Goal: Information Seeking & Learning: Find specific fact

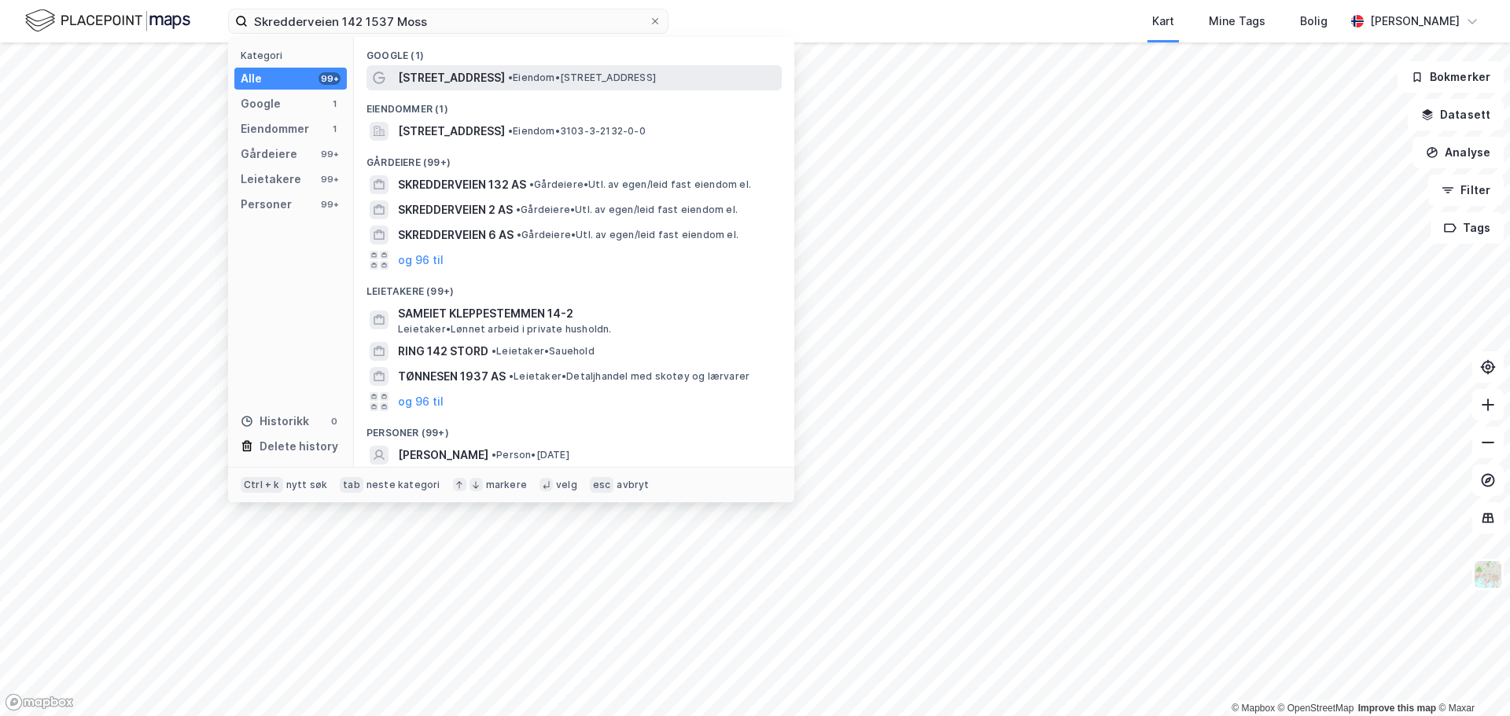
type input "Skredderveien 142 1537 Moss"
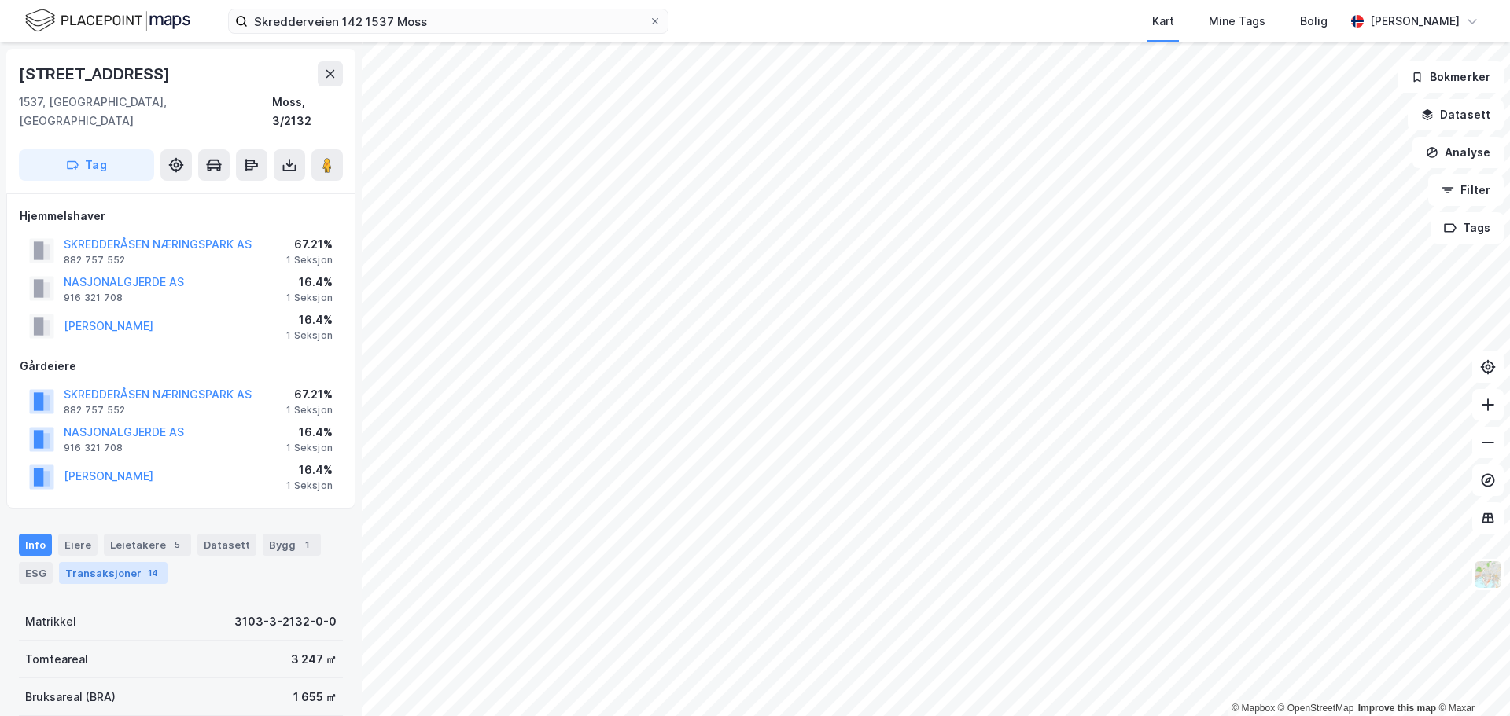
click at [128, 562] on div "Transaksjoner 14" at bounding box center [113, 573] width 109 height 22
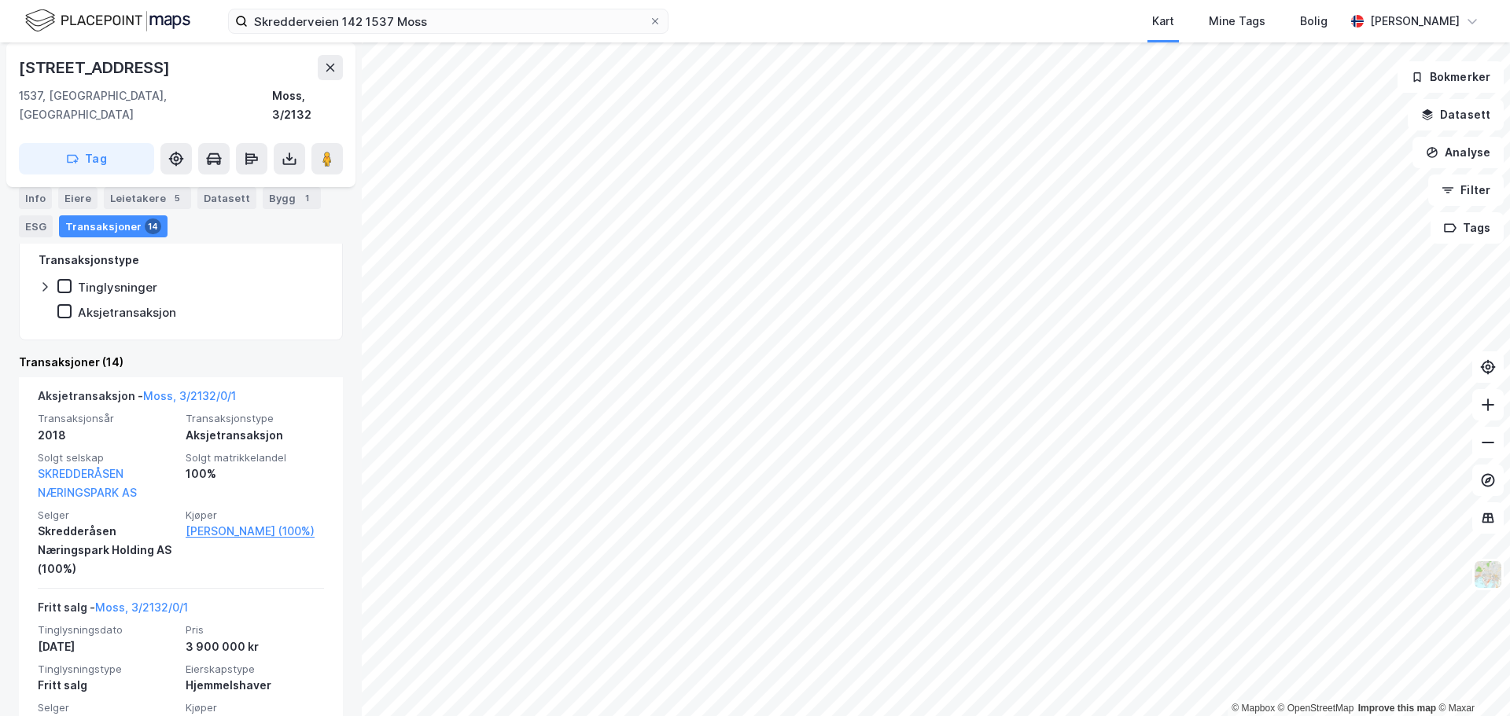
scroll to position [556, 0]
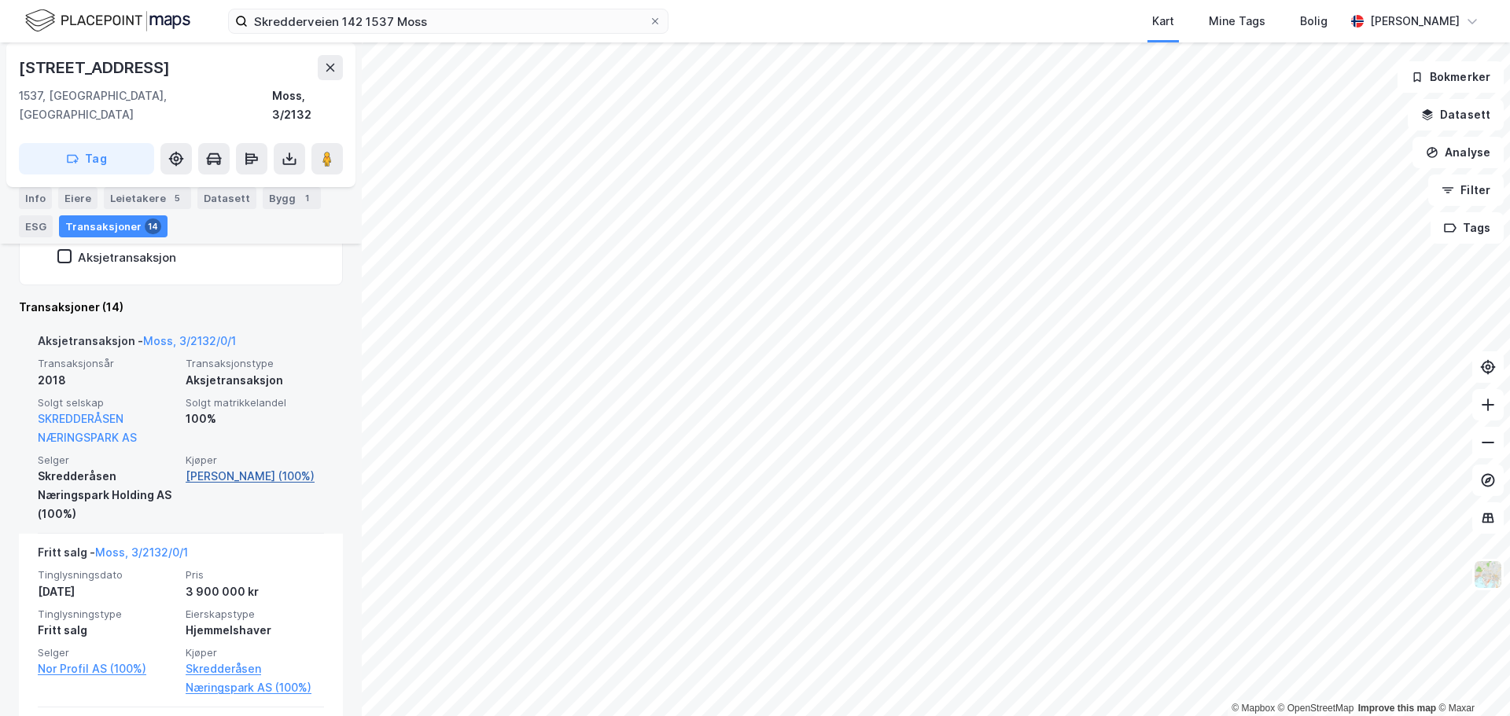
click at [266, 467] on link "[PERSON_NAME] (100%)" at bounding box center [255, 476] width 138 height 19
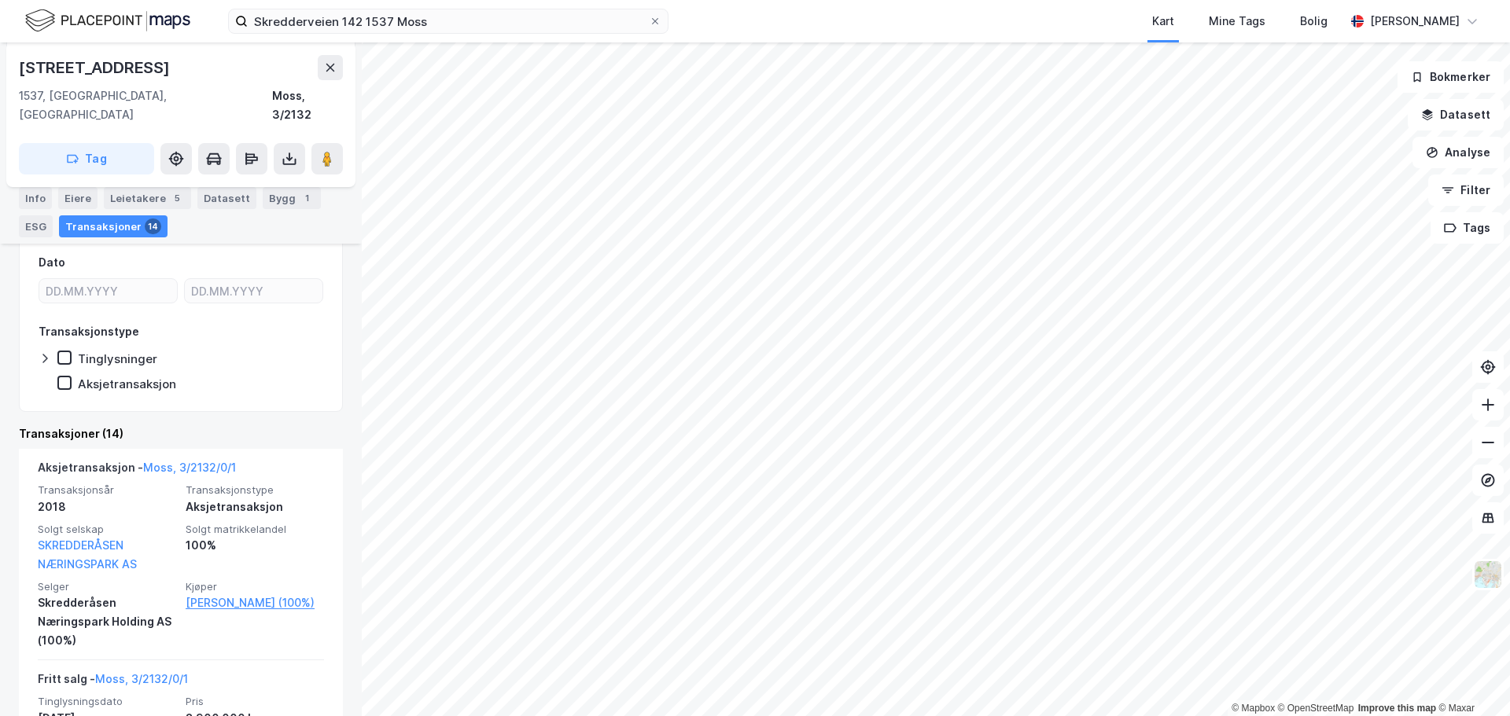
scroll to position [472, 0]
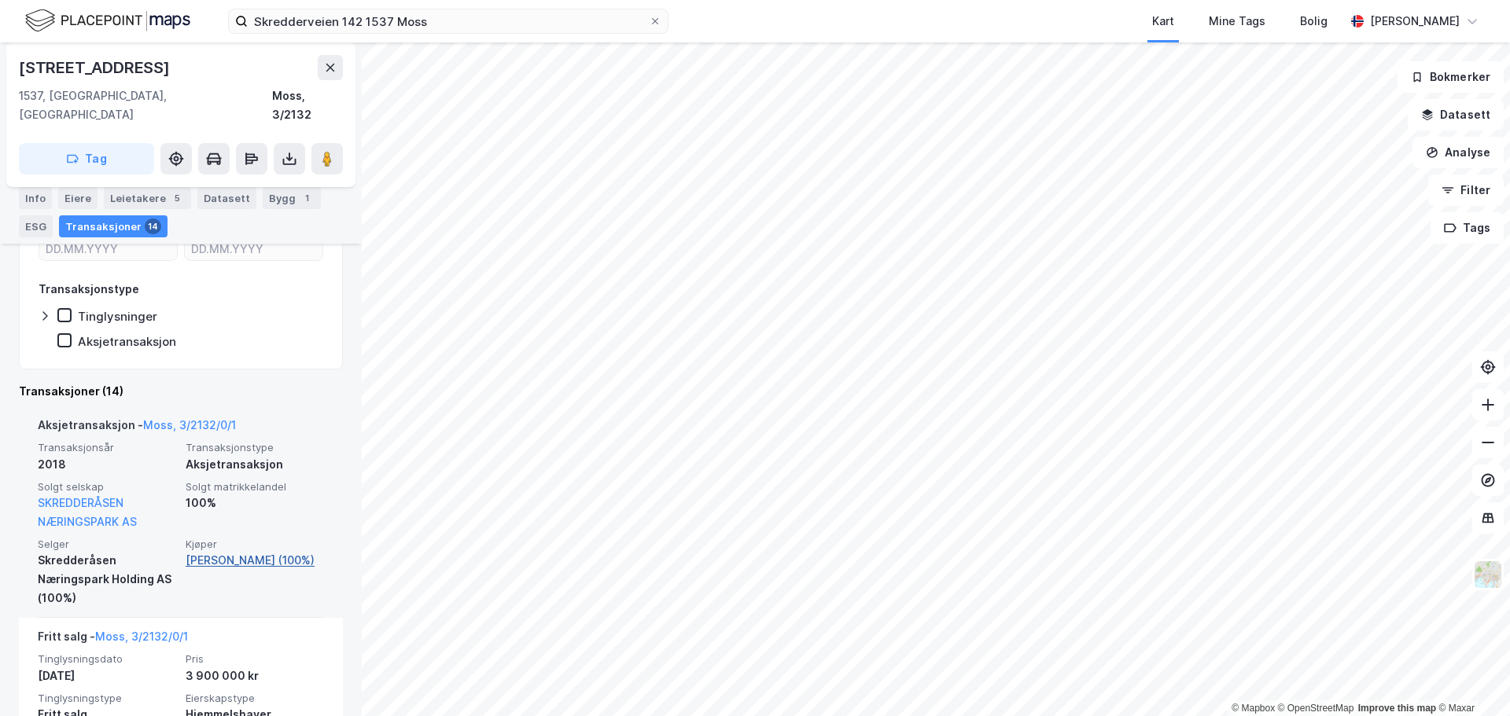
click at [230, 551] on link "[PERSON_NAME] (100%)" at bounding box center [255, 560] width 138 height 19
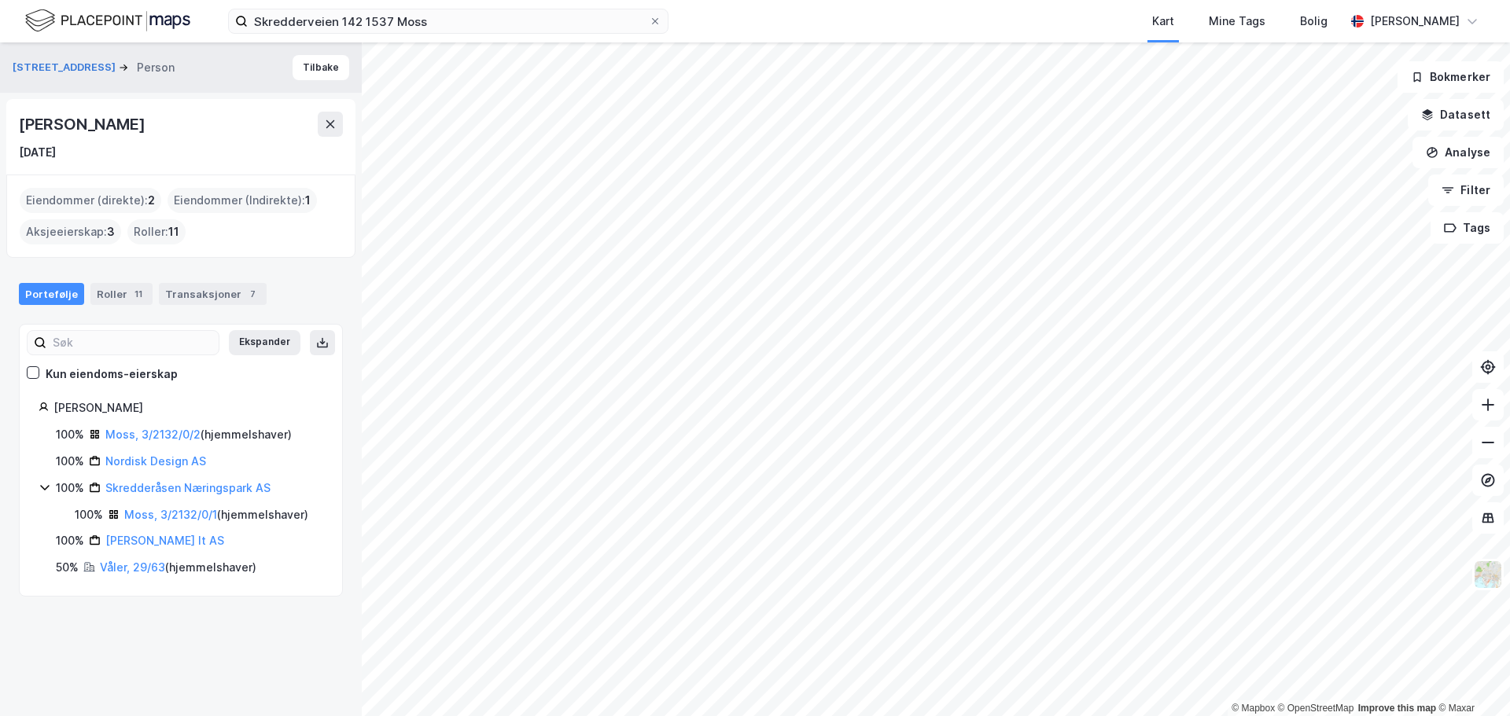
drag, startPoint x: 267, startPoint y: 129, endPoint x: 20, endPoint y: 138, distance: 247.1
click at [20, 138] on div "[PERSON_NAME] [DATE]" at bounding box center [181, 137] width 324 height 50
copy div "[PERSON_NAME]"
click at [142, 461] on link "Nordisk Design AS" at bounding box center [155, 461] width 101 height 13
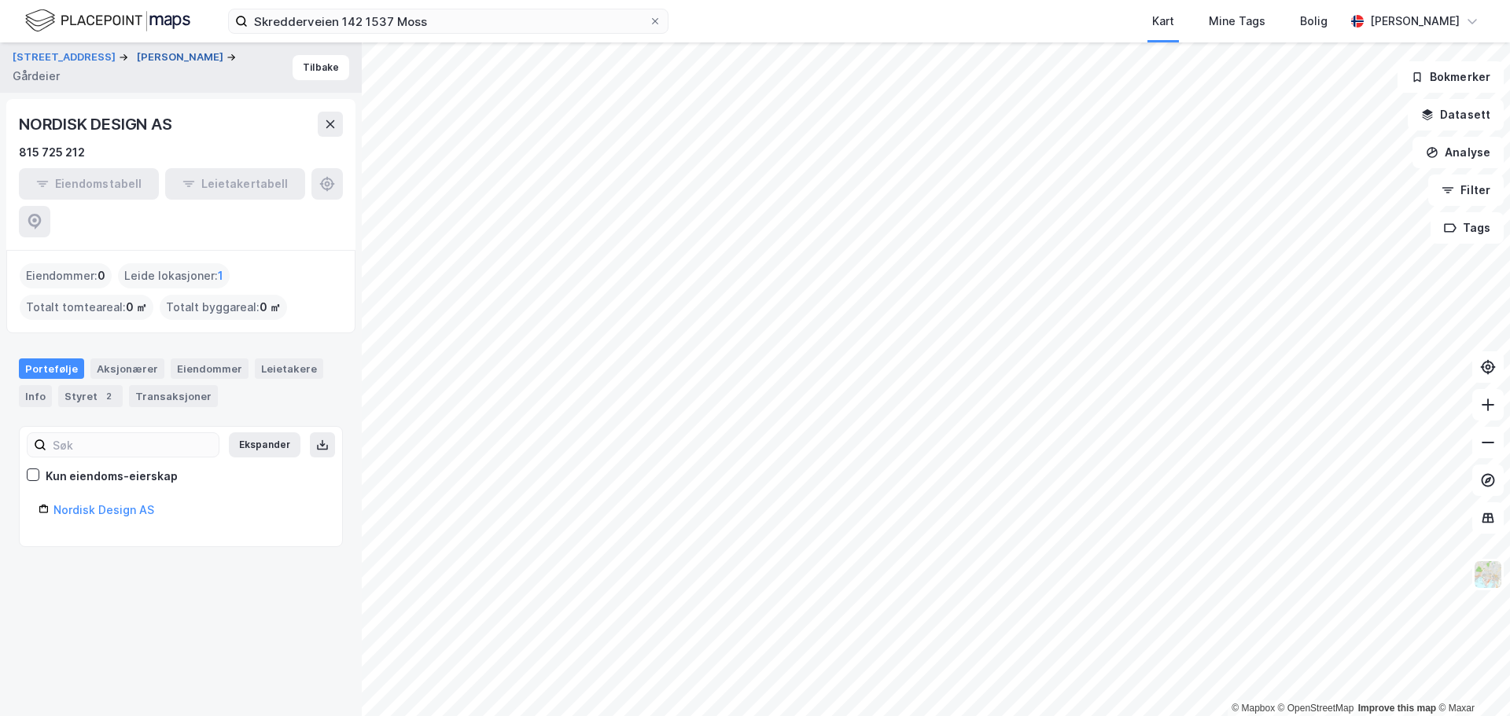
click at [137, 65] on button "[PERSON_NAME]" at bounding box center [182, 58] width 90 height 16
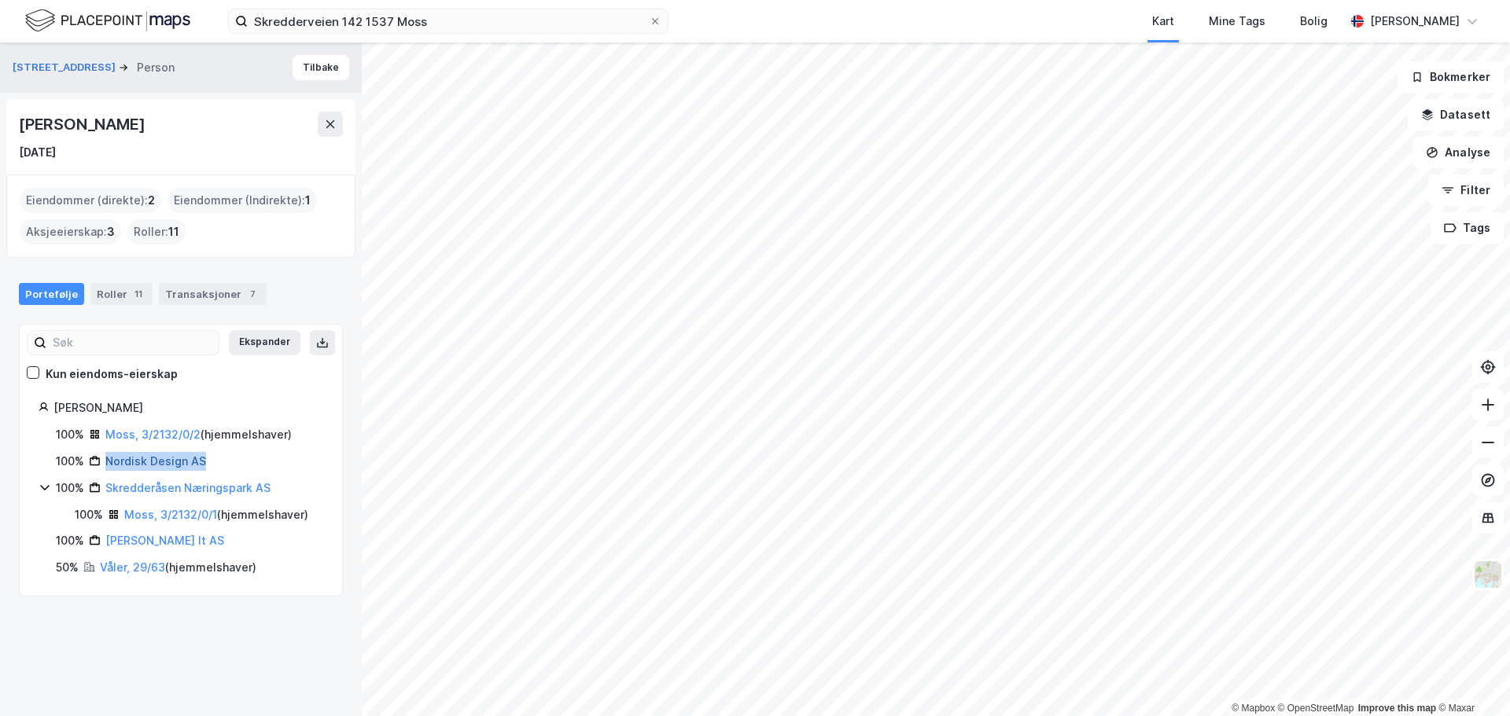
drag, startPoint x: 222, startPoint y: 457, endPoint x: 108, endPoint y: 467, distance: 114.5
click at [108, 467] on div "100% Nordisk Design AS" at bounding box center [189, 461] width 267 height 19
copy link "Nordisk Design AS"
click at [174, 634] on div "Skredderveien 142 Person [PERSON_NAME] [DATE] Eiendommer (direkte) : 2 Eiendomm…" at bounding box center [181, 379] width 362 height 674
click at [164, 647] on div "Skredderveien 142 Person [PERSON_NAME] [DATE] Eiendommer (direkte) : 2 Eiendomm…" at bounding box center [181, 379] width 362 height 674
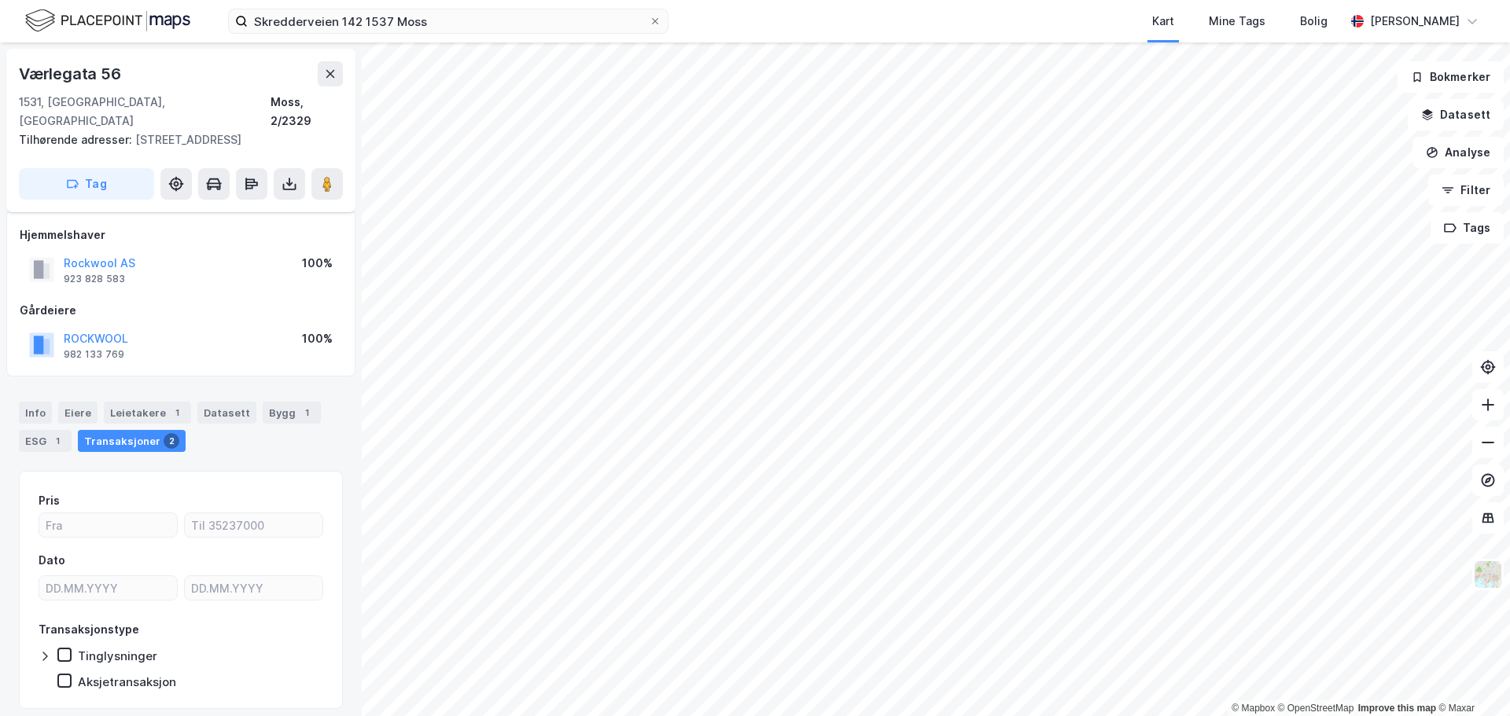
scroll to position [31, 0]
